Goal: Information Seeking & Learning: Learn about a topic

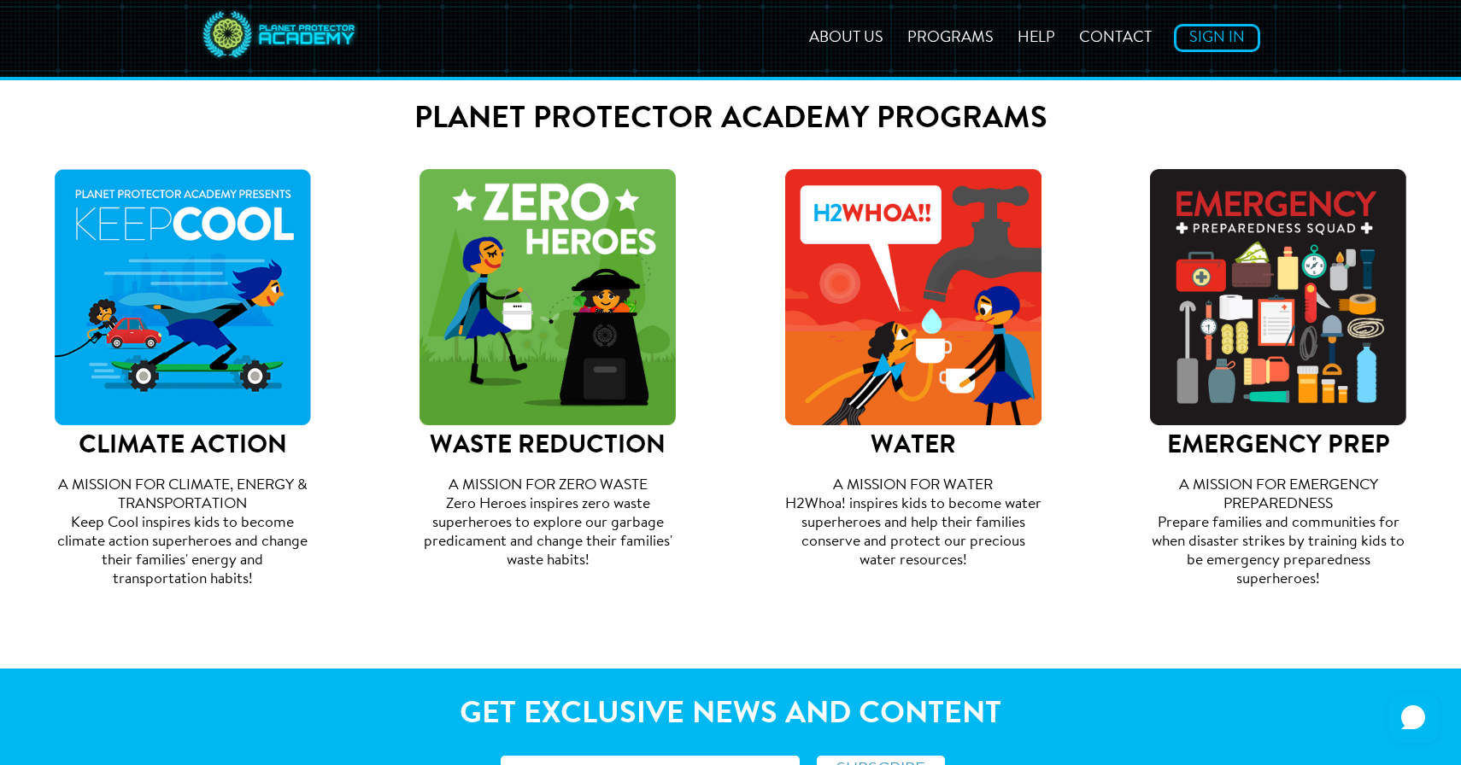
click at [143, 346] on img at bounding box center [183, 297] width 256 height 256
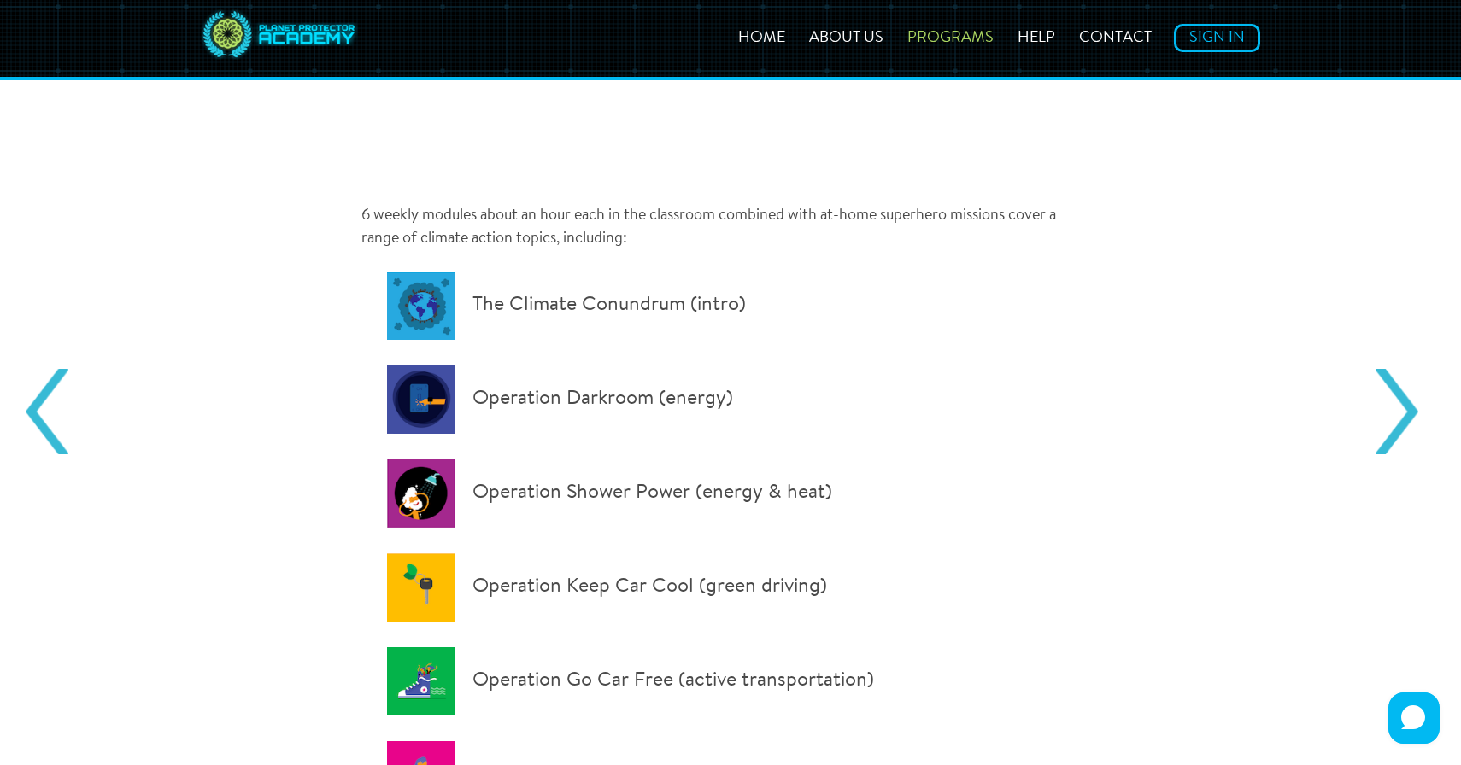
scroll to position [835, 0]
click at [527, 307] on p "The Climate Conundrum (intro)" at bounding box center [726, 305] width 679 height 68
click at [456, 319] on p "The Climate Conundrum (intro)" at bounding box center [726, 305] width 679 height 68
click at [429, 312] on p "The Climate Conundrum (intro)" at bounding box center [726, 305] width 679 height 68
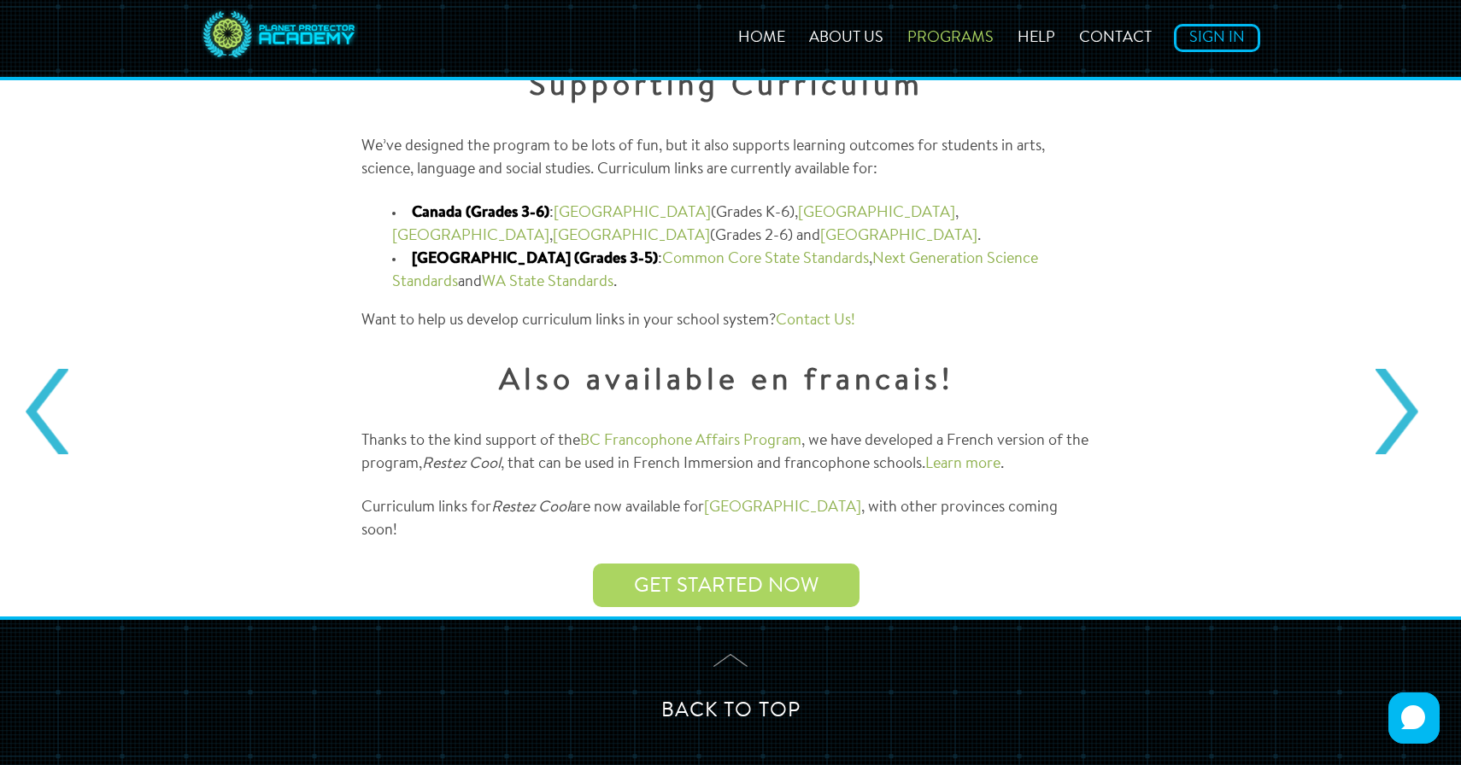
scroll to position [1748, 0]
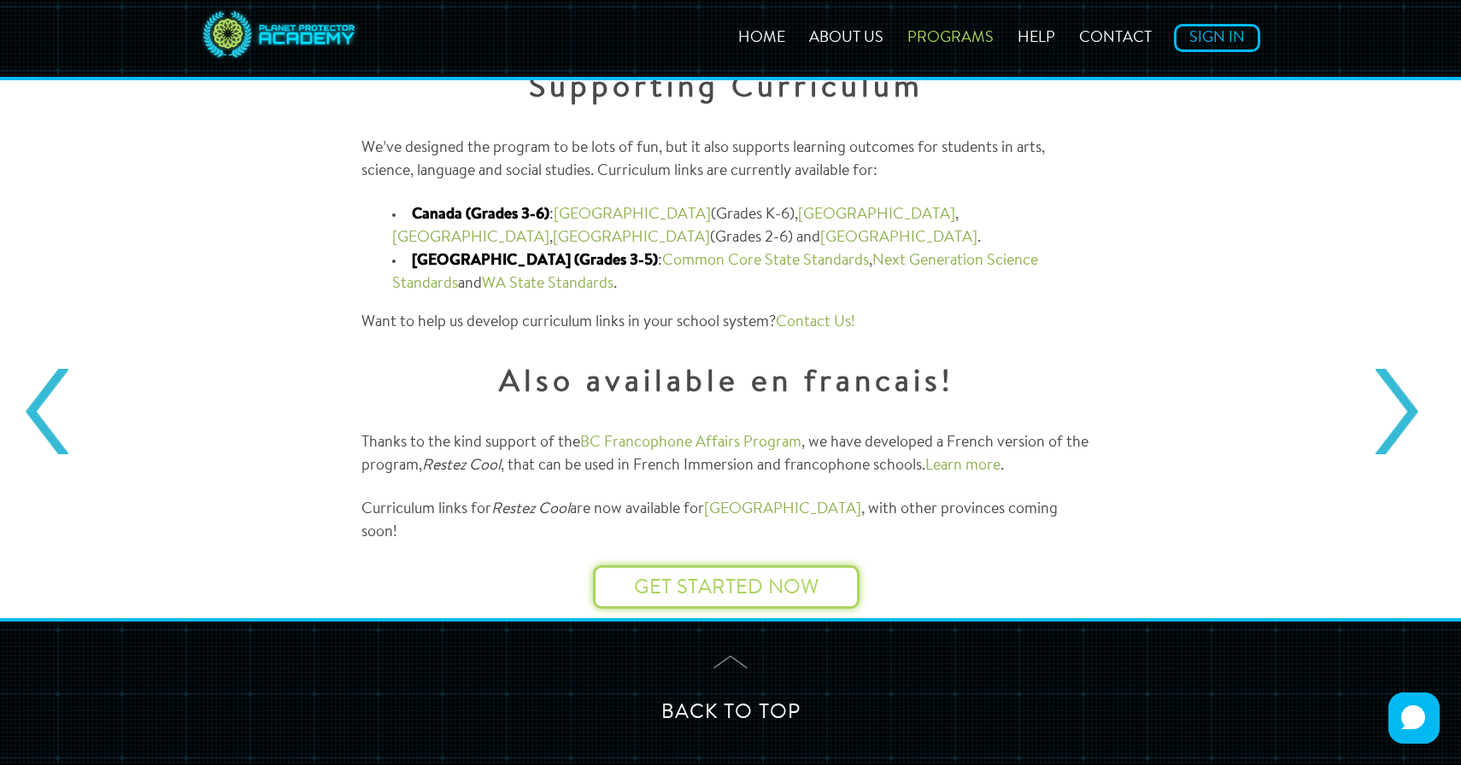
click at [713, 578] on link "Get started now" at bounding box center [726, 588] width 184 height 20
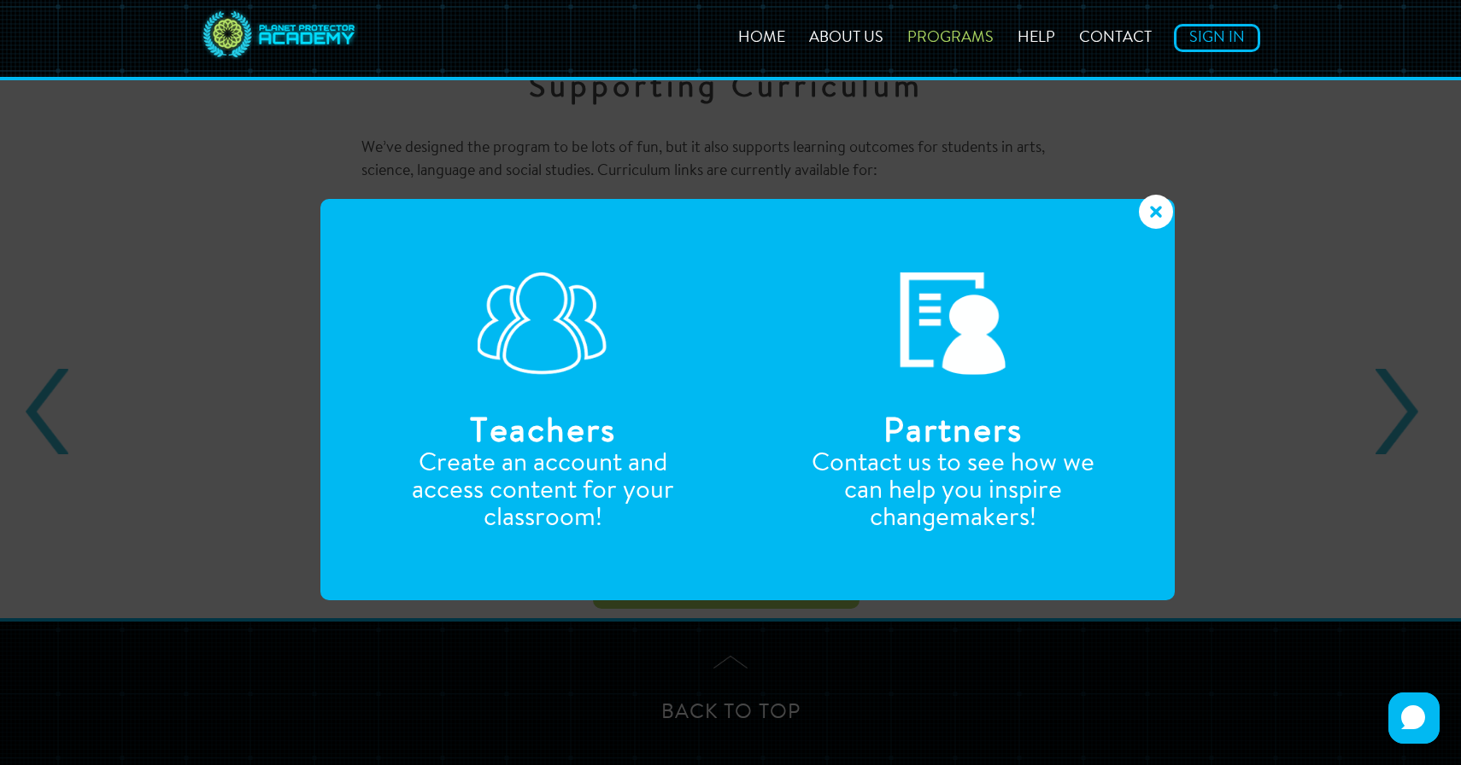
click at [1156, 212] on icon at bounding box center [1156, 212] width 34 height 34
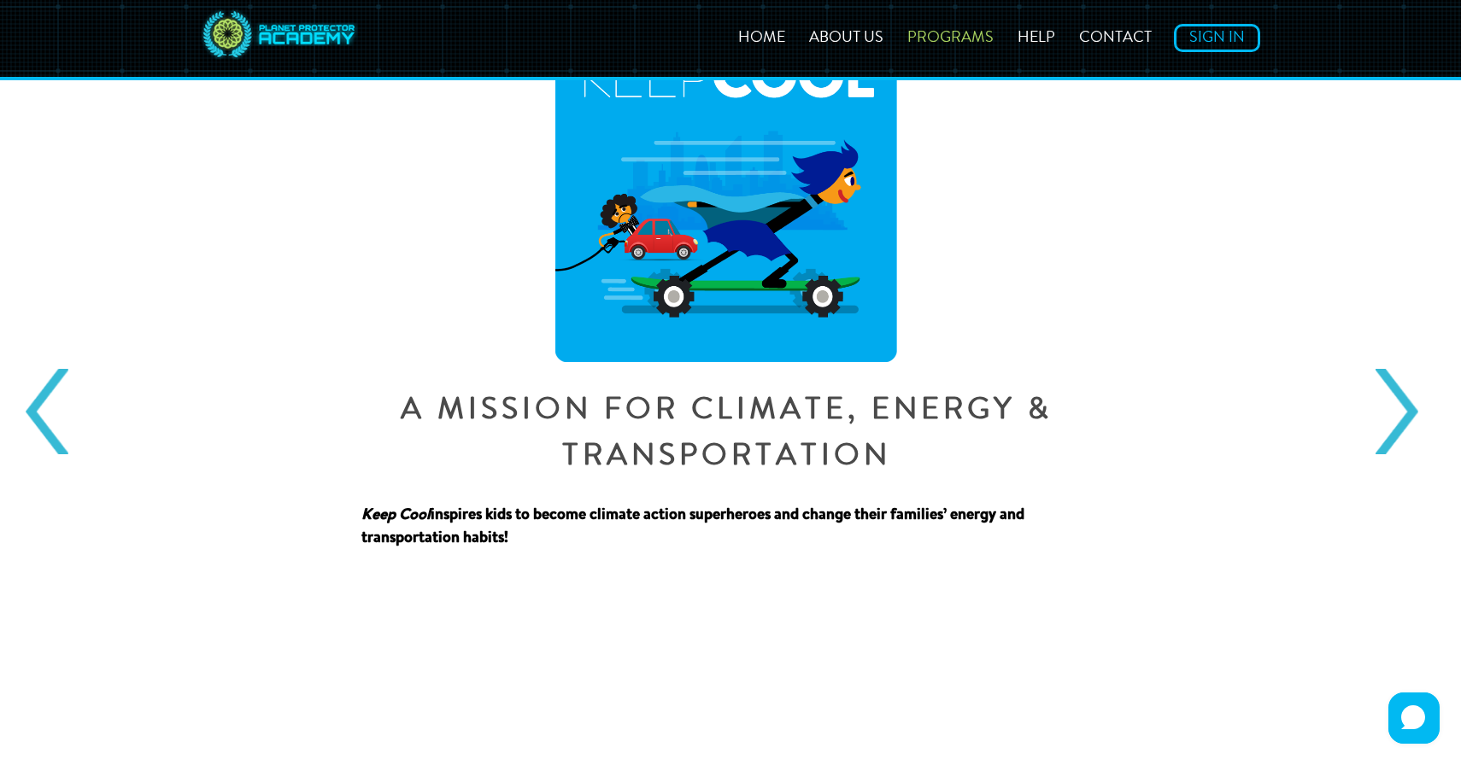
scroll to position [25, 0]
